Goal: Complete application form: Complete application form

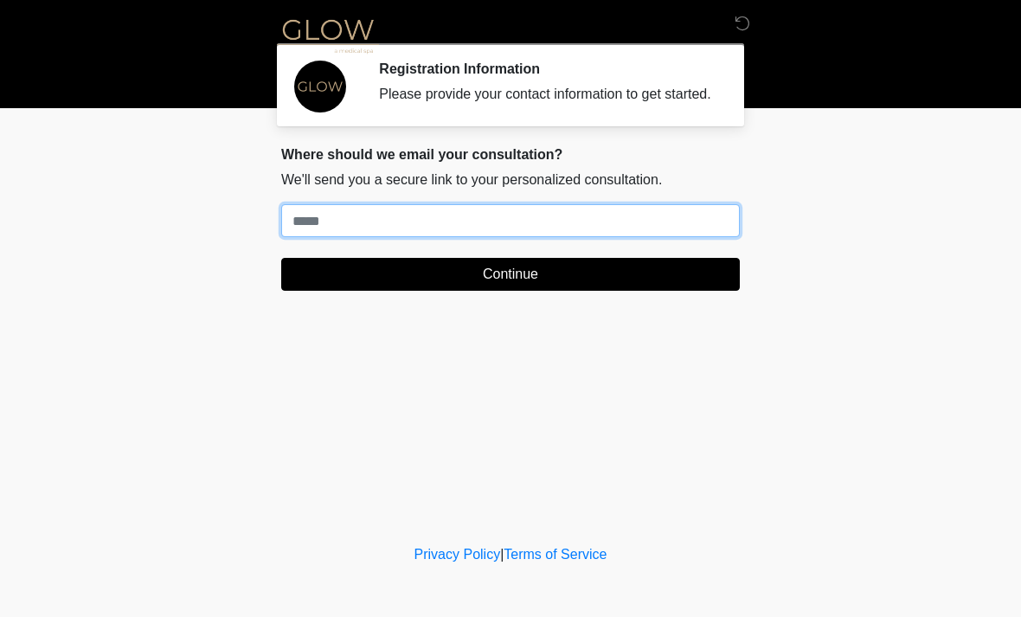
click at [649, 222] on input "Where should we email your treatment plan?" at bounding box center [510, 220] width 459 height 33
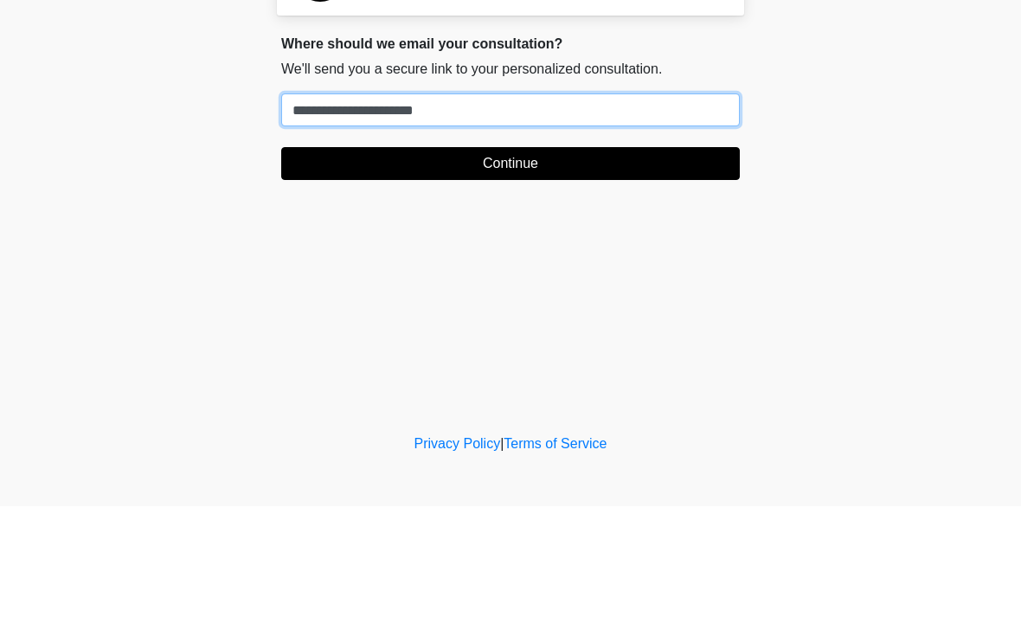
type input "**********"
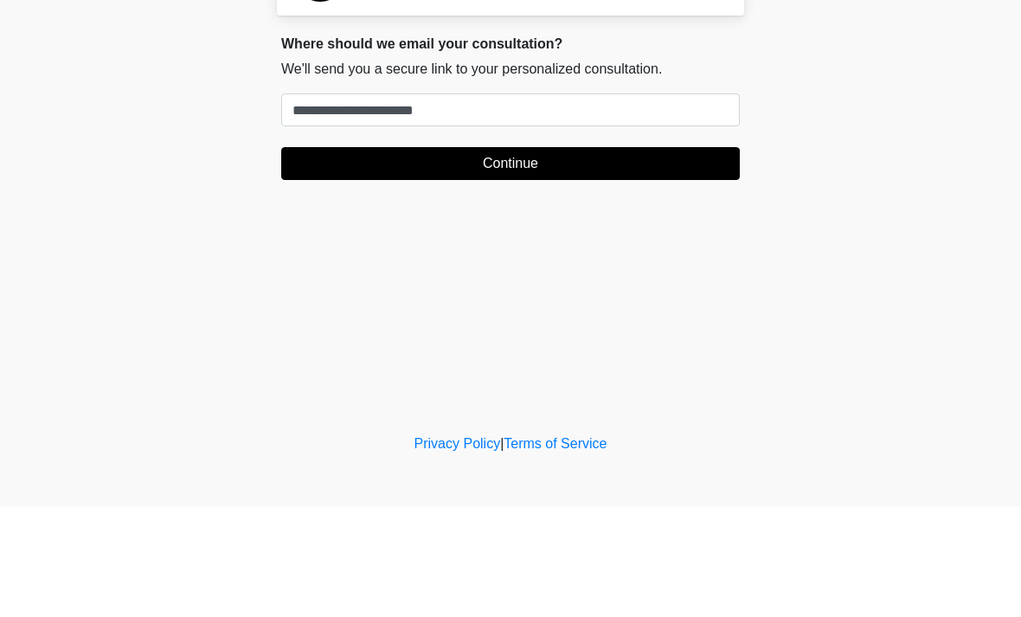
click at [356, 258] on button "Continue" at bounding box center [510, 274] width 459 height 33
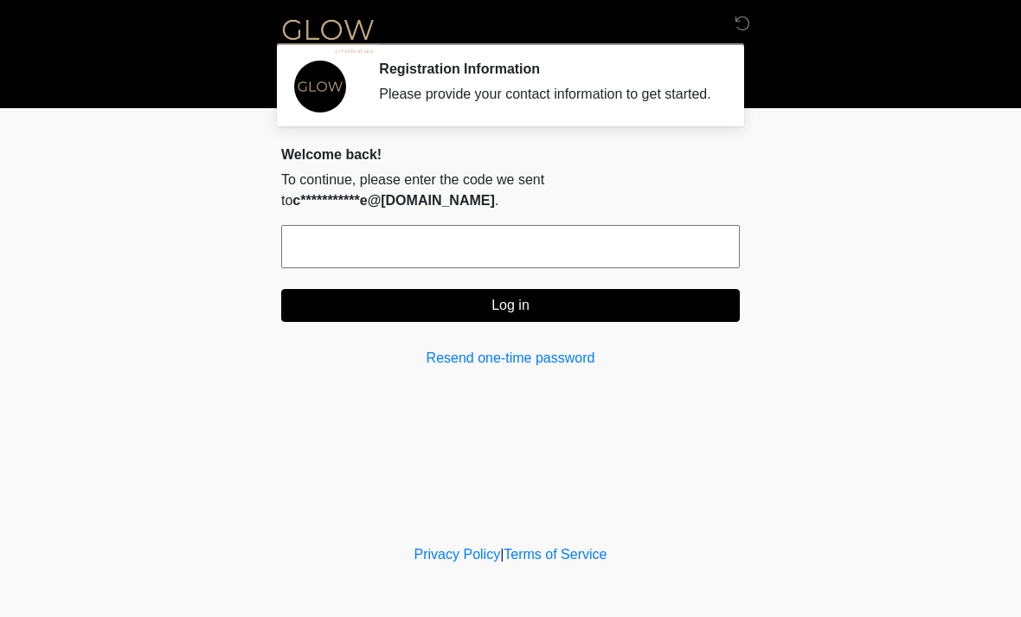
click at [323, 268] on input "text" at bounding box center [510, 246] width 459 height 43
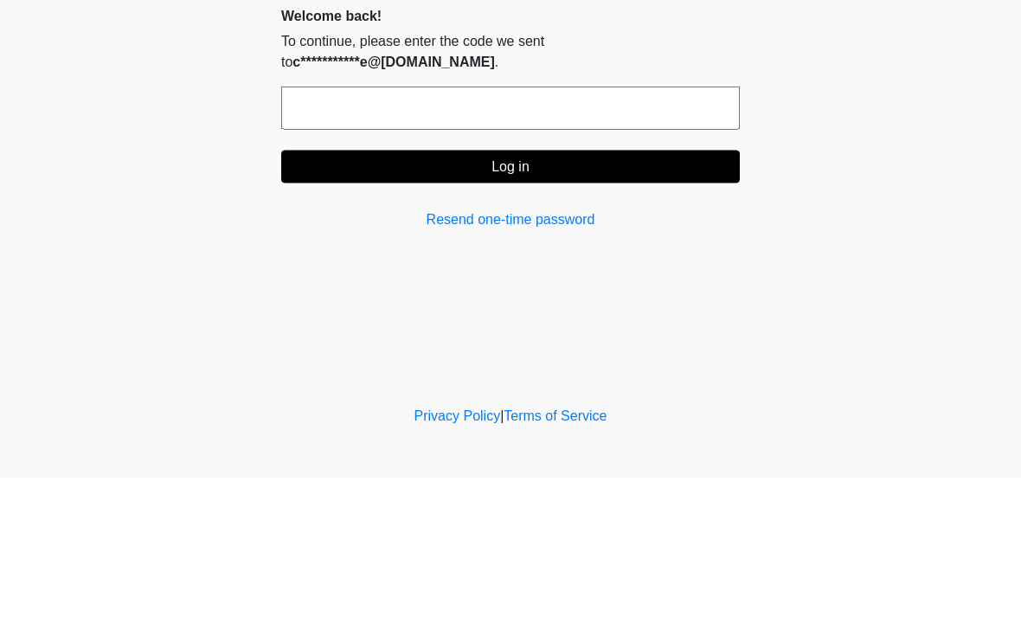
click at [531, 225] on input "text" at bounding box center [510, 246] width 459 height 43
type input "******"
click at [556, 289] on button "Log in" at bounding box center [510, 305] width 459 height 33
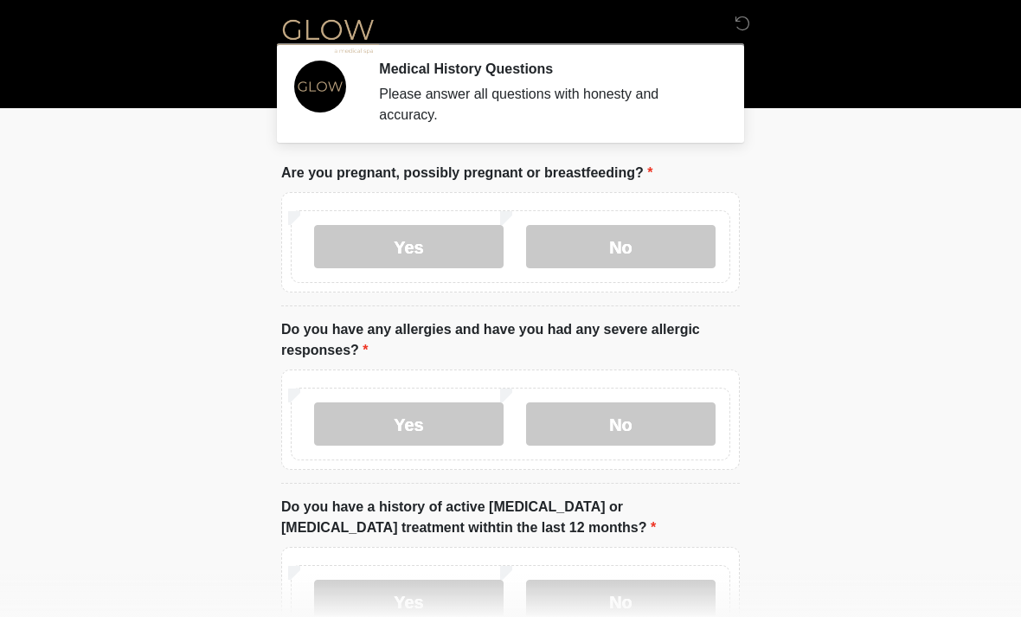
click at [613, 235] on label "No" at bounding box center [620, 246] width 189 height 43
click at [653, 430] on label "No" at bounding box center [620, 423] width 189 height 43
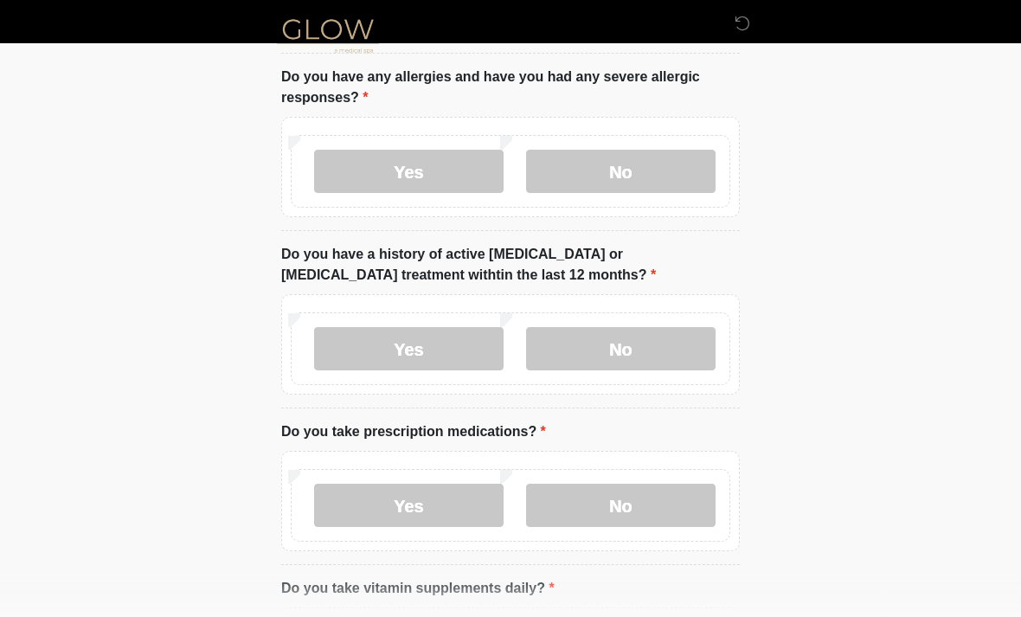
click at [658, 344] on label "No" at bounding box center [620, 349] width 189 height 43
click at [643, 508] on label "No" at bounding box center [620, 505] width 189 height 43
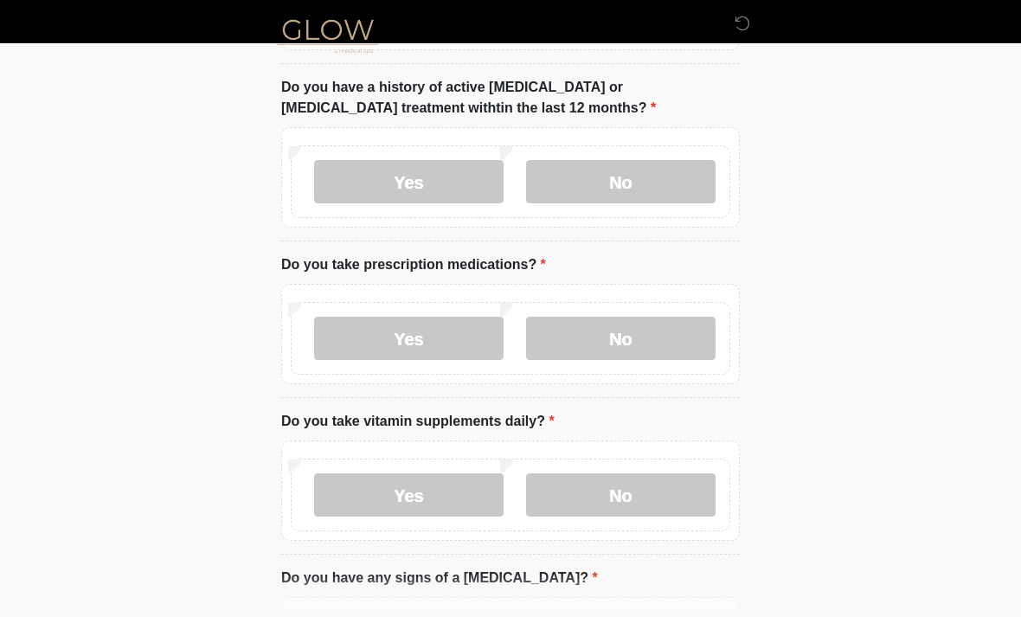
scroll to position [442, 0]
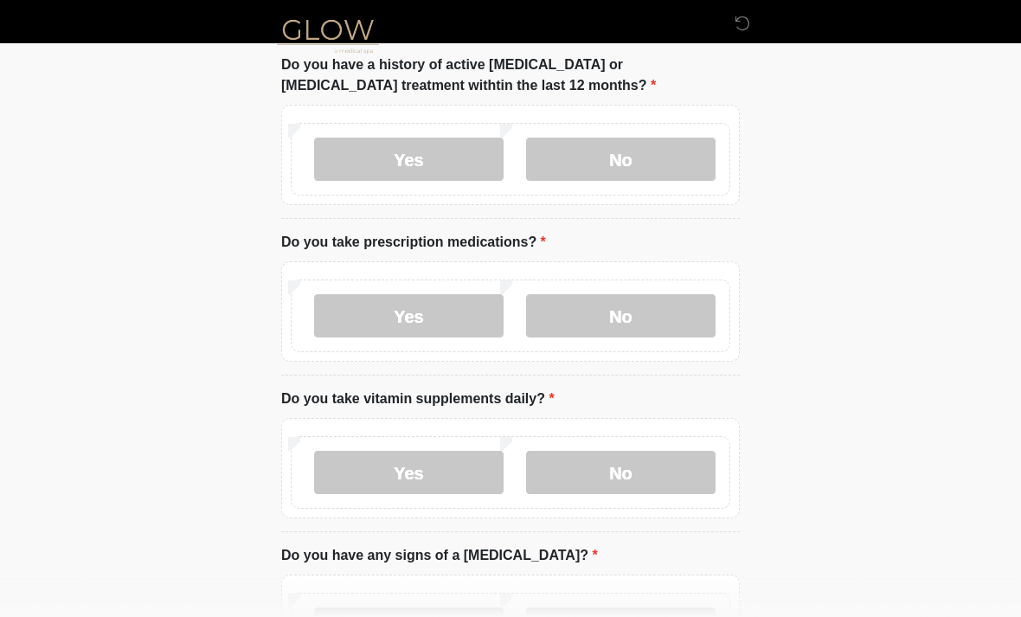
click at [646, 464] on label "No" at bounding box center [620, 472] width 189 height 43
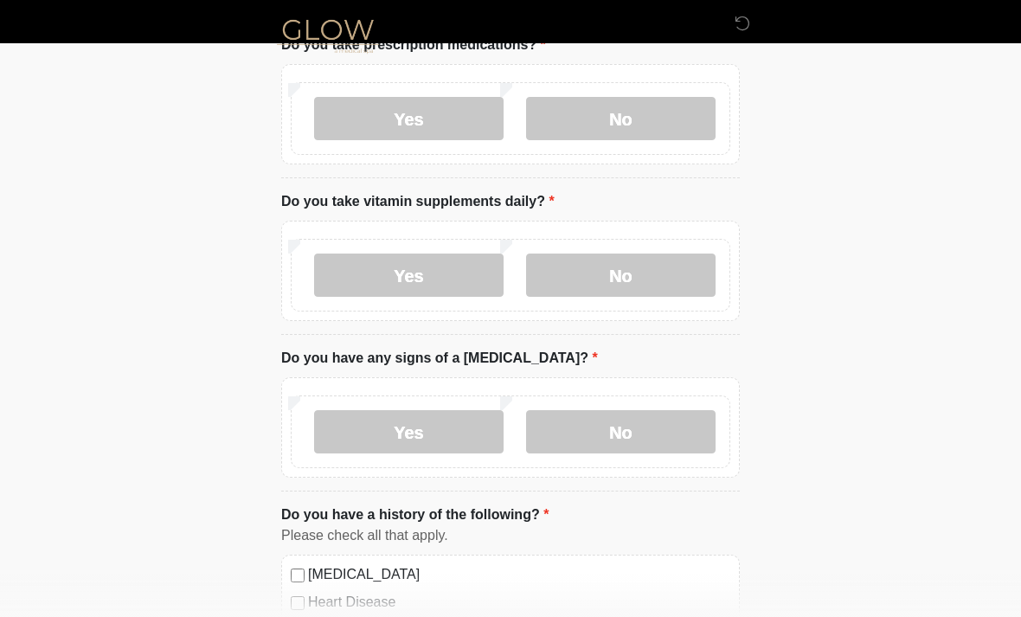
scroll to position [639, 0]
click at [671, 437] on label "No" at bounding box center [620, 431] width 189 height 43
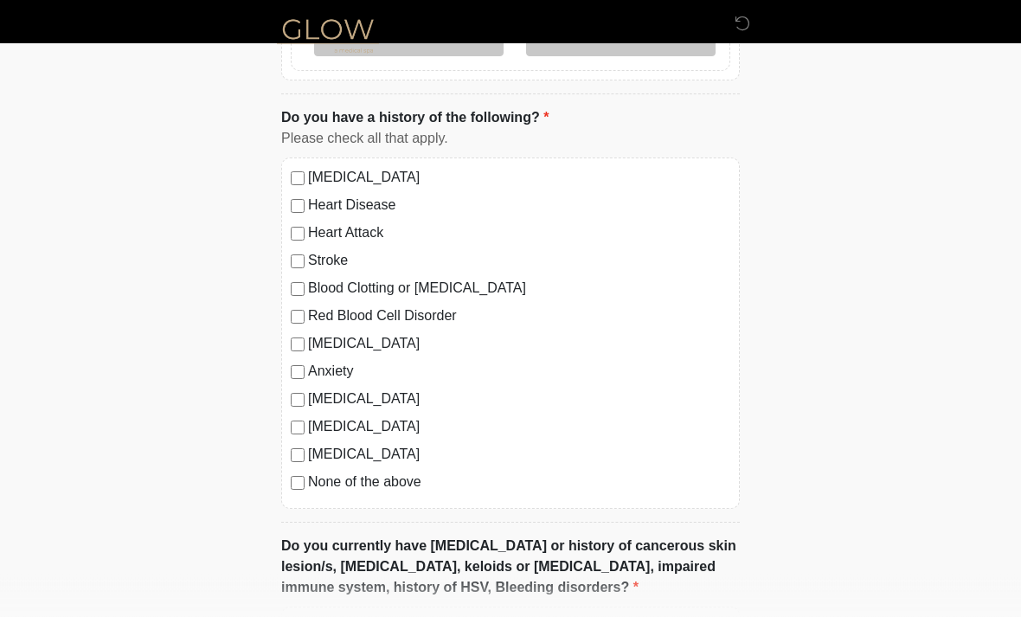
scroll to position [1036, 0]
click at [303, 496] on div "[MEDICAL_DATA] Heart Disease Heart Attack Stroke Blood Clotting or [MEDICAL_DAT…" at bounding box center [510, 332] width 459 height 351
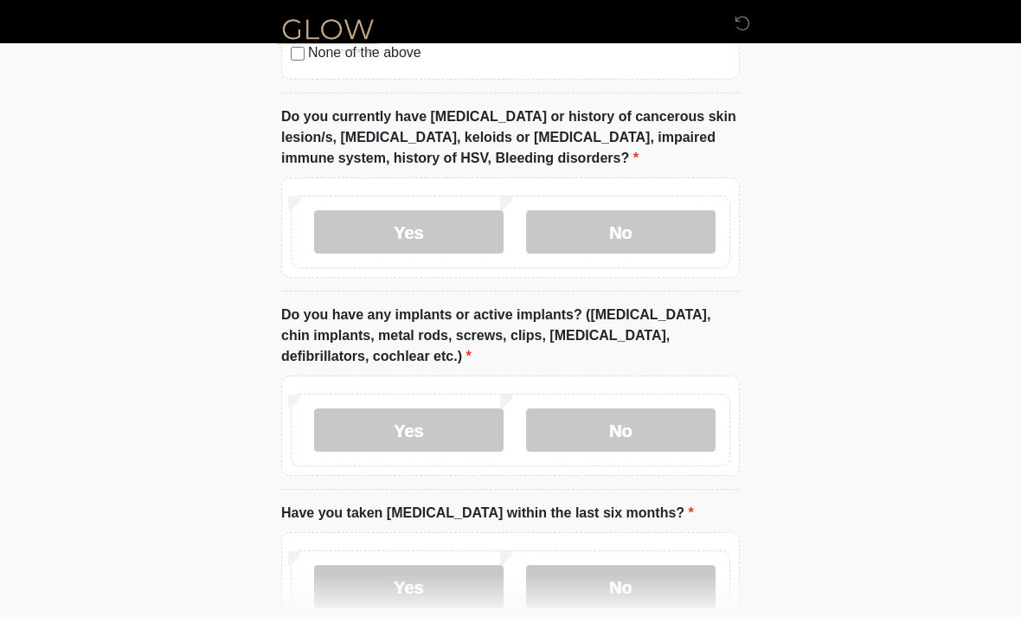
scroll to position [1461, 0]
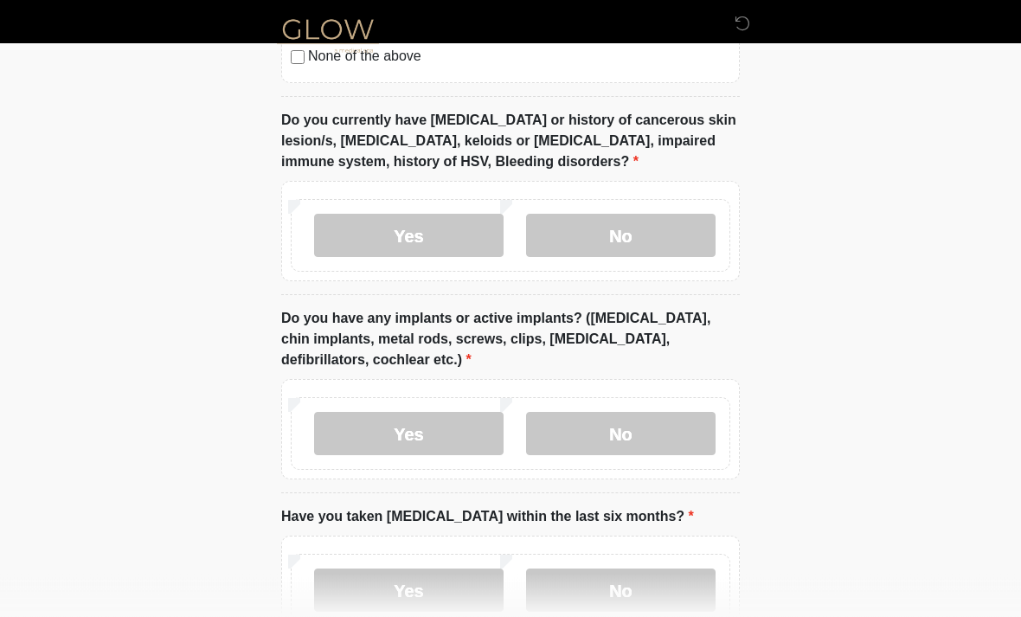
click at [665, 231] on label "No" at bounding box center [620, 236] width 189 height 43
click at [427, 440] on label "Yes" at bounding box center [408, 433] width 189 height 43
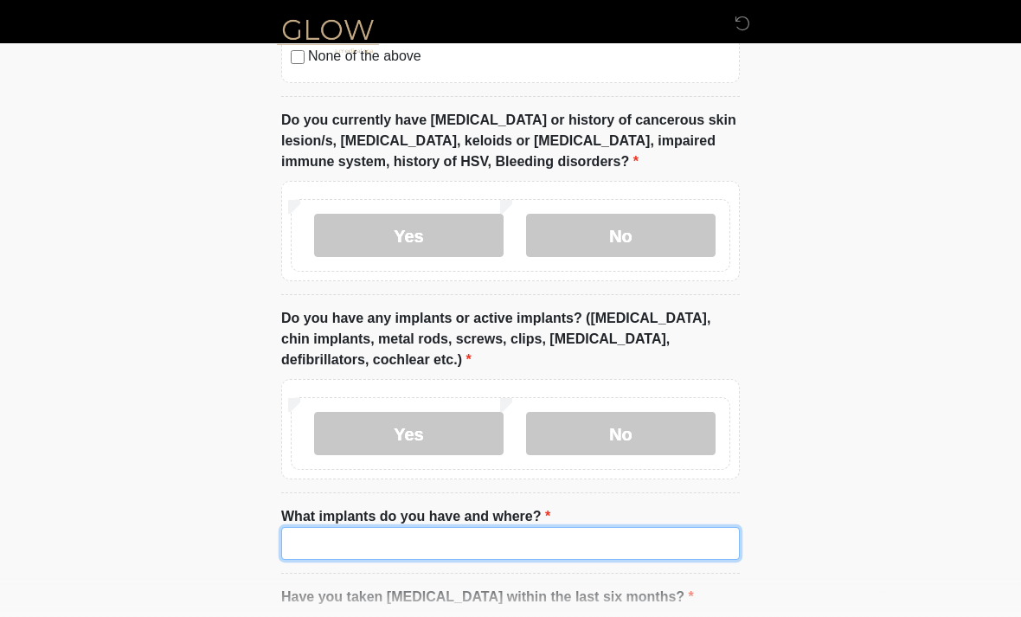
click at [566, 529] on input "What implants do you have and where?" at bounding box center [510, 543] width 459 height 33
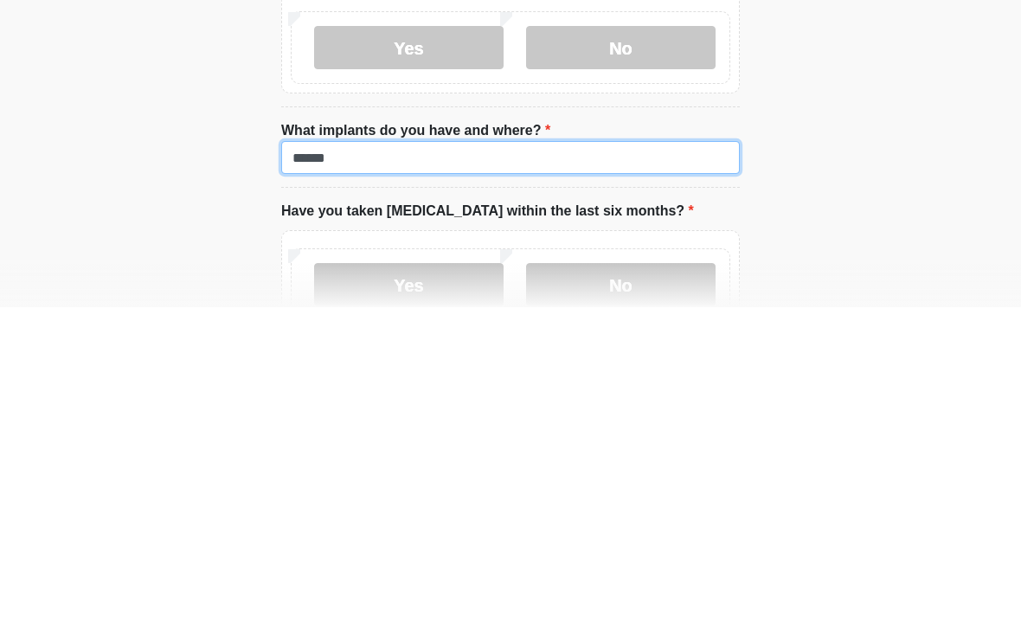
type input "******"
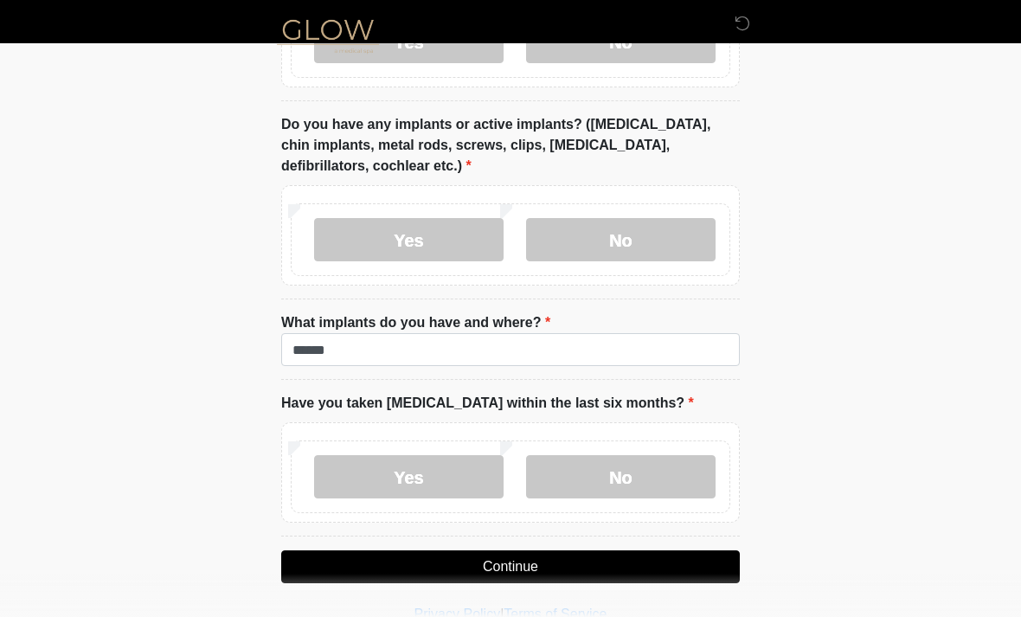
click at [658, 472] on label "No" at bounding box center [620, 476] width 189 height 43
click at [602, 556] on button "Continue" at bounding box center [510, 566] width 459 height 33
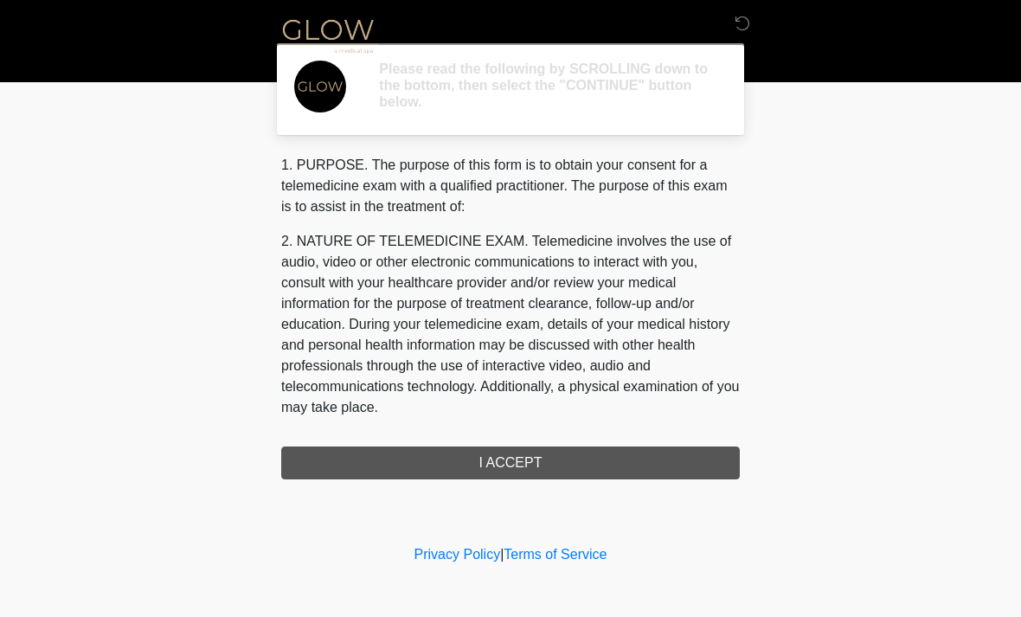
scroll to position [0, 0]
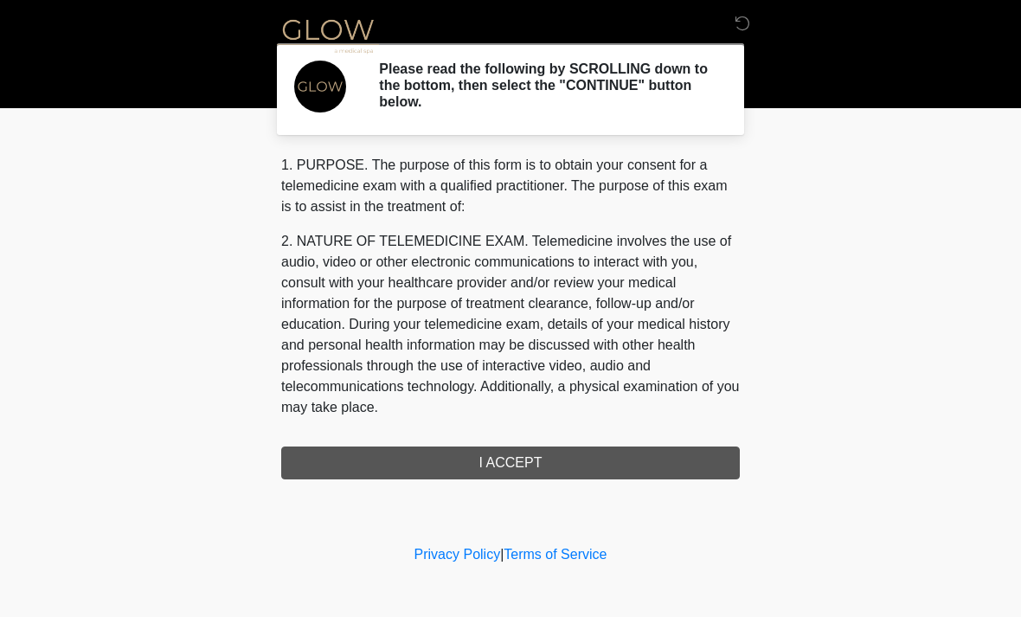
click at [516, 455] on div "1. PURPOSE. The purpose of this form is to obtain your consent for a telemedici…" at bounding box center [510, 317] width 459 height 324
click at [538, 470] on div "1. PURPOSE. The purpose of this form is to obtain your consent for a telemedici…" at bounding box center [510, 317] width 459 height 324
click at [549, 444] on div "1. PURPOSE. The purpose of this form is to obtain your consent for a telemedici…" at bounding box center [510, 317] width 459 height 324
click at [544, 468] on div "1. PURPOSE. The purpose of this form is to obtain your consent for a telemedici…" at bounding box center [510, 317] width 459 height 324
click at [497, 459] on div "1. PURPOSE. The purpose of this form is to obtain your consent for a telemedici…" at bounding box center [510, 317] width 459 height 324
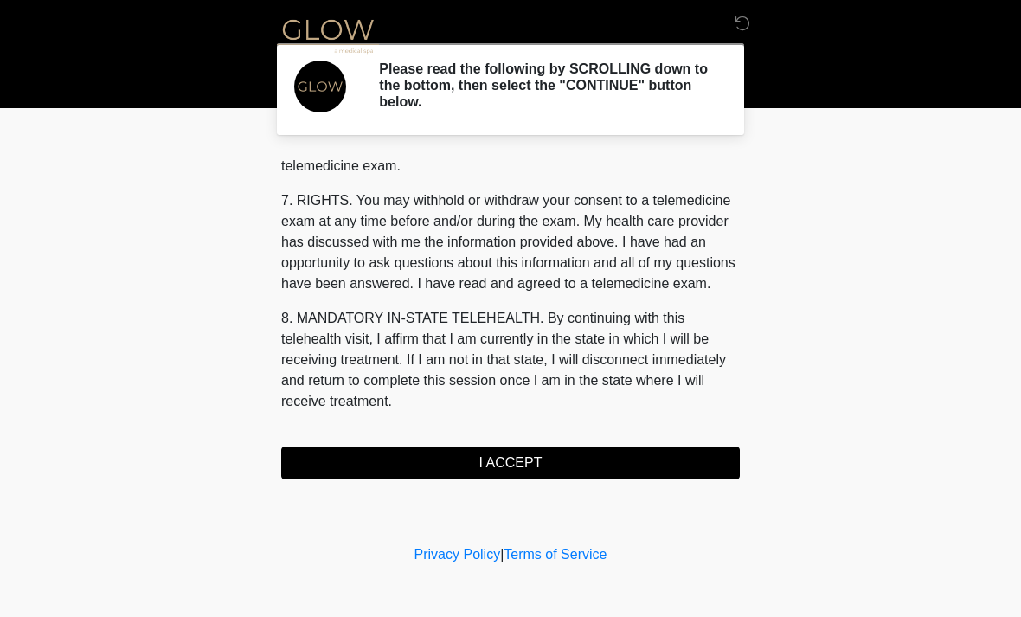
scroll to position [733, 0]
click at [511, 458] on button "I ACCEPT" at bounding box center [510, 462] width 459 height 33
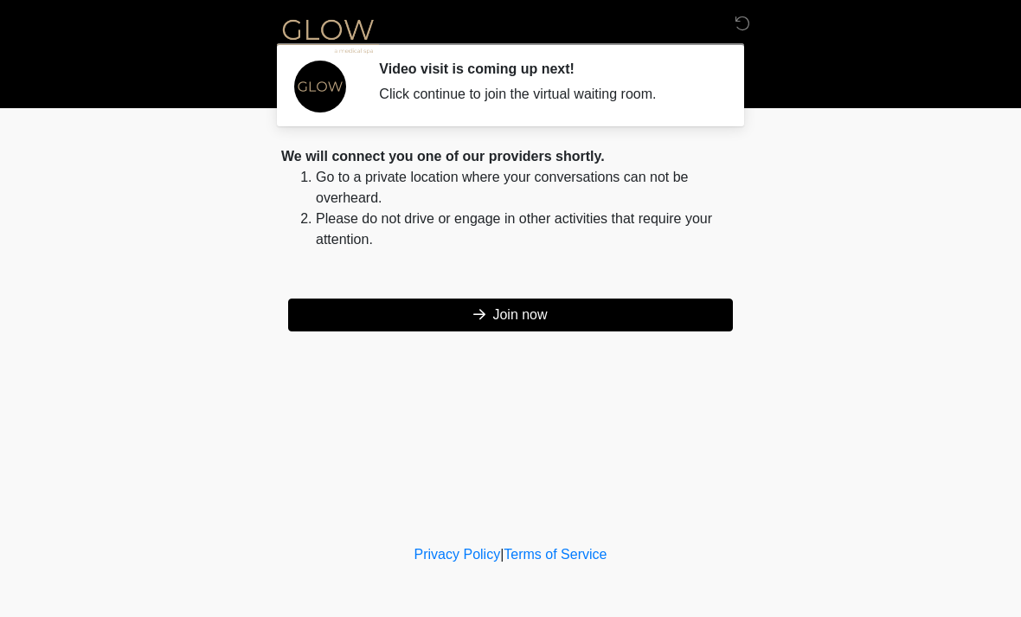
click at [541, 323] on button "Join now" at bounding box center [510, 314] width 445 height 33
click at [642, 304] on button "Join now" at bounding box center [510, 314] width 445 height 33
